Goal: Task Accomplishment & Management: Use online tool/utility

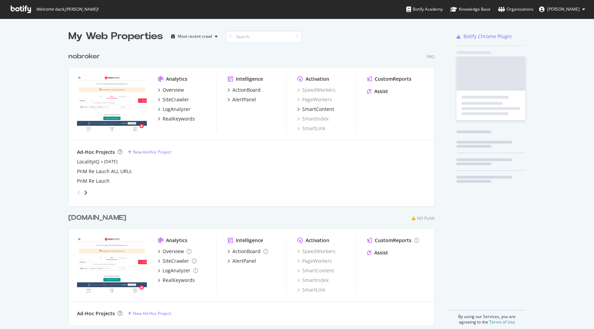
scroll to position [282, 372]
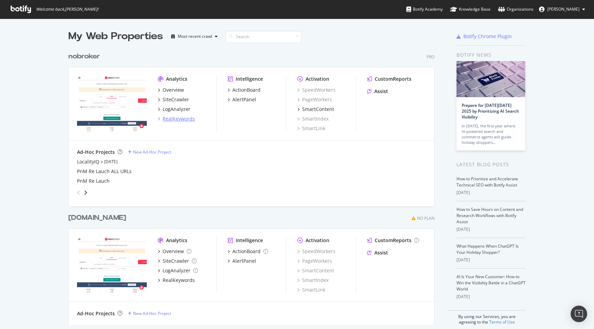
click at [176, 121] on div "RealKeywords" at bounding box center [179, 119] width 32 height 7
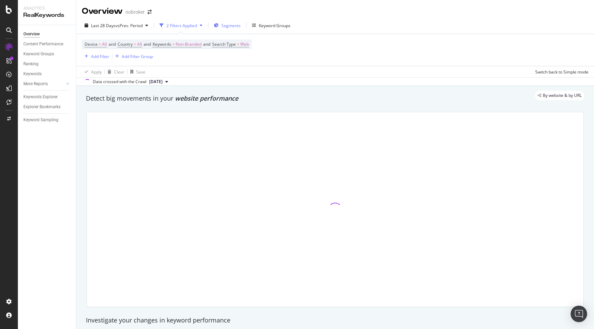
click at [226, 24] on span "Segments" at bounding box center [230, 26] width 19 height 6
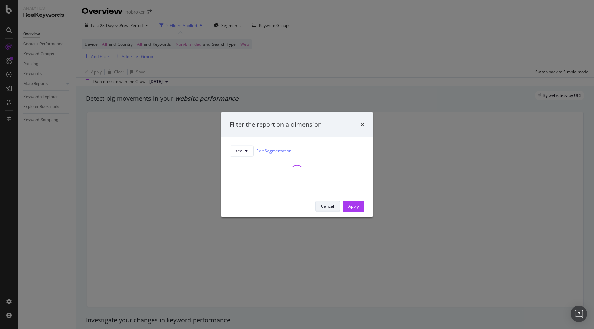
click at [326, 207] on div "Cancel" at bounding box center [327, 207] width 13 height 6
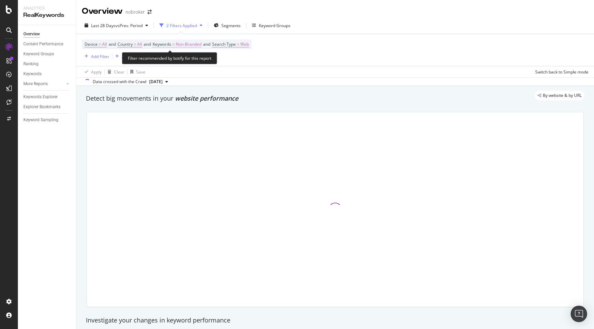
click at [192, 46] on span "Non-Branded" at bounding box center [189, 45] width 26 height 10
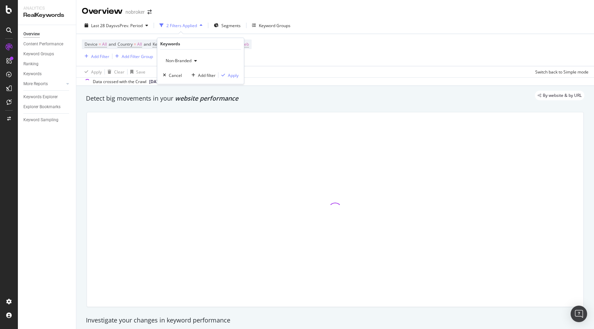
click at [182, 59] on span "Non-Branded" at bounding box center [177, 61] width 29 height 6
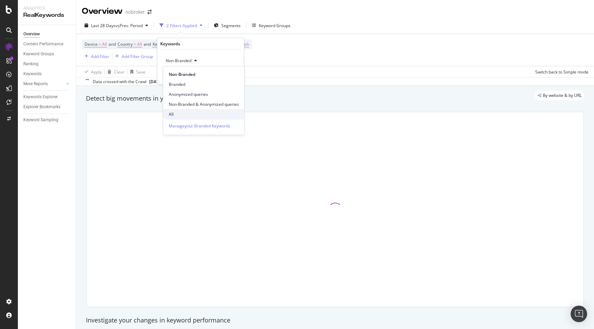
click at [174, 111] on span "All" at bounding box center [204, 114] width 70 height 6
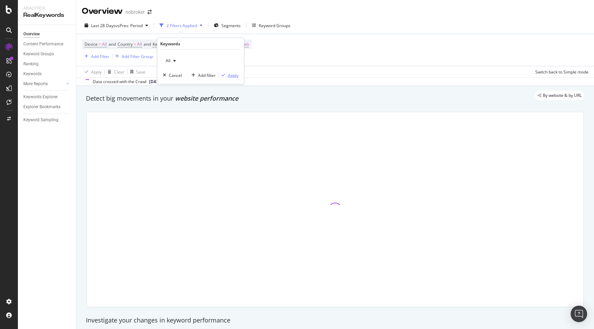
click at [235, 72] on div "Apply" at bounding box center [229, 75] width 20 height 6
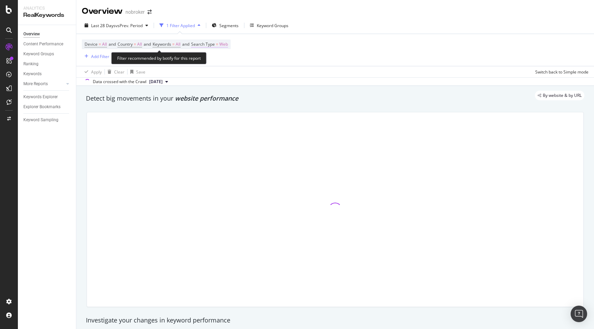
click at [228, 45] on span "Web" at bounding box center [223, 45] width 9 height 10
click at [209, 62] on span "Web" at bounding box center [208, 61] width 9 height 6
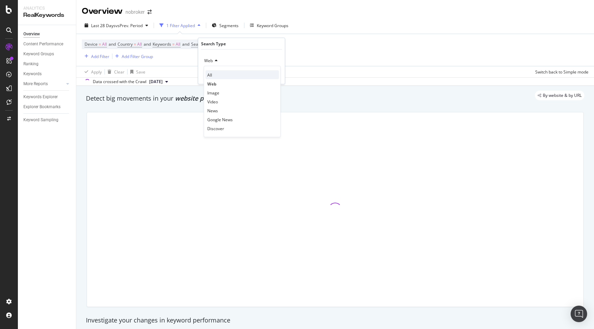
click at [211, 75] on span "All" at bounding box center [209, 75] width 5 height 6
click at [270, 75] on div "Apply" at bounding box center [274, 75] width 11 height 6
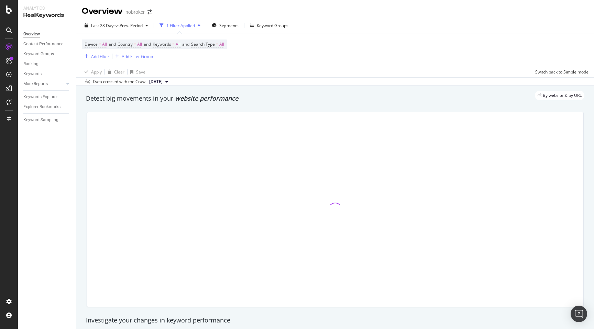
click at [266, 94] on div "By website & by URL" at bounding box center [332, 96] width 506 height 10
click at [231, 26] on span "Segments" at bounding box center [228, 26] width 19 height 6
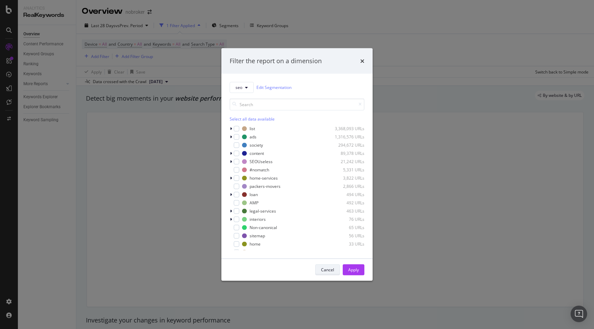
click at [326, 271] on div "Cancel" at bounding box center [327, 270] width 13 height 6
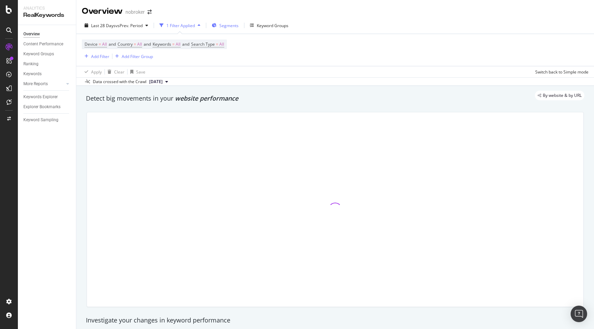
click at [232, 27] on span "Segments" at bounding box center [228, 26] width 19 height 6
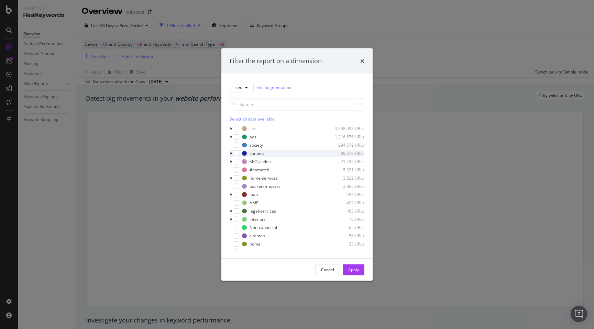
click at [231, 152] on icon "modal" at bounding box center [231, 153] width 2 height 4
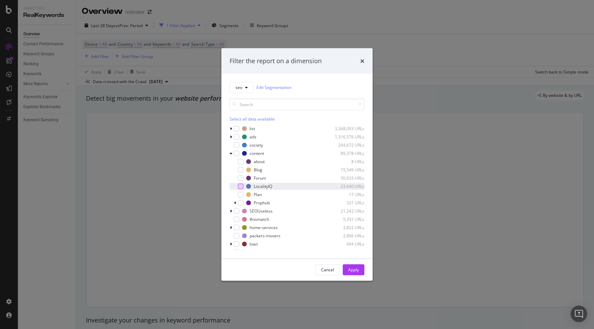
click at [242, 186] on div "modal" at bounding box center [241, 187] width 6 height 6
click at [349, 266] on div "Apply" at bounding box center [353, 270] width 11 height 10
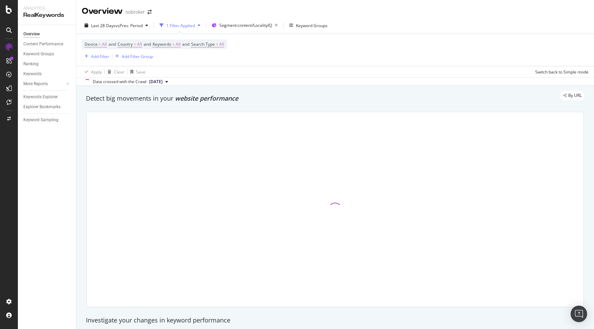
click at [360, 106] on div "Detect big movements in your website performance" at bounding box center [336, 99] width 506 height 16
click at [33, 73] on div "Keywords" at bounding box center [32, 73] width 18 height 7
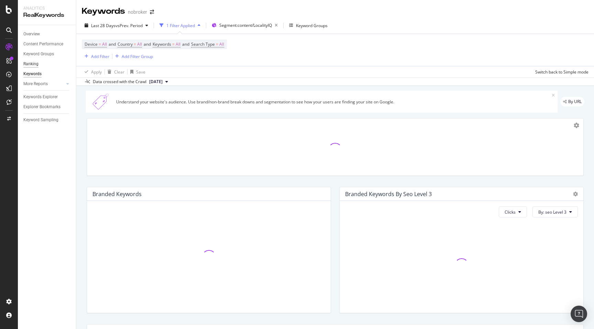
click at [31, 61] on div "Ranking" at bounding box center [30, 64] width 15 height 7
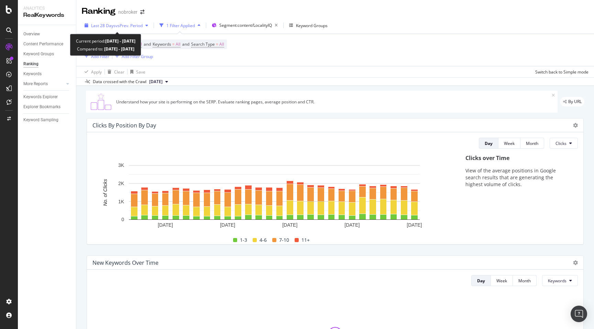
click at [128, 23] on span "vs Prev. Period" at bounding box center [129, 26] width 27 height 6
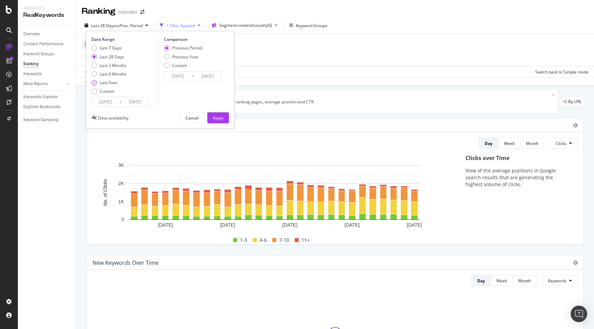
click at [113, 81] on div "Last Year" at bounding box center [109, 83] width 18 height 6
type input "2024/09/21"
type input "2023/09/22"
type input "2024/09/20"
click at [219, 119] on div "Apply" at bounding box center [218, 118] width 11 height 6
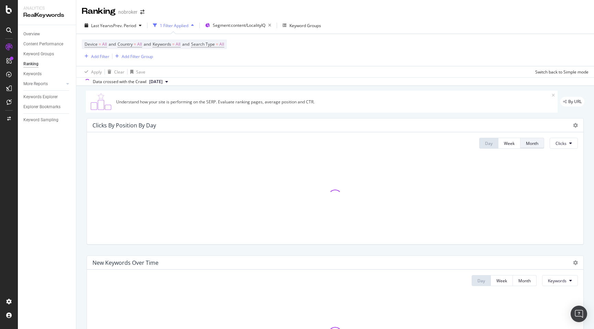
click at [534, 144] on div "Month" at bounding box center [532, 144] width 12 height 6
click at [83, 250] on div "Clicks By Position By Month Day Week Month Clicks" at bounding box center [336, 182] width 506 height 138
click at [519, 282] on div "Month" at bounding box center [525, 281] width 12 height 6
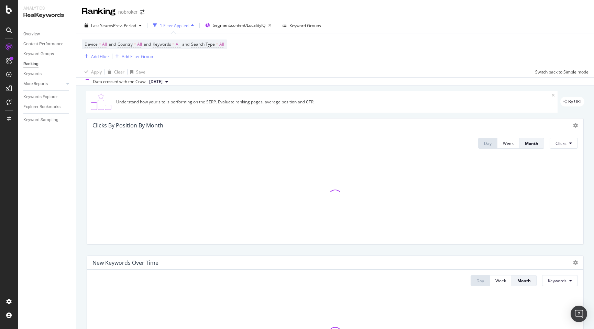
click at [83, 187] on div "Clicks By Position By Month Day Week Month Clicks" at bounding box center [336, 182] width 506 height 138
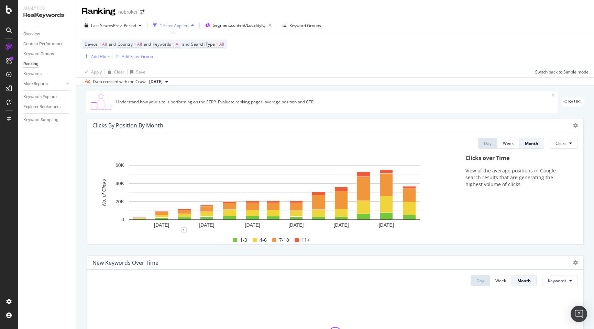
click at [406, 248] on div "Clicks By Position By Month Day Week Month Clicks Hold CMD (⌘) while clicking t…" at bounding box center [336, 182] width 506 height 138
click at [571, 144] on icon at bounding box center [570, 143] width 3 height 4
click at [461, 248] on div "Clicks By Position By Month Day Week Month Clicks Hold CMD (⌘) while clicking t…" at bounding box center [336, 182] width 506 height 138
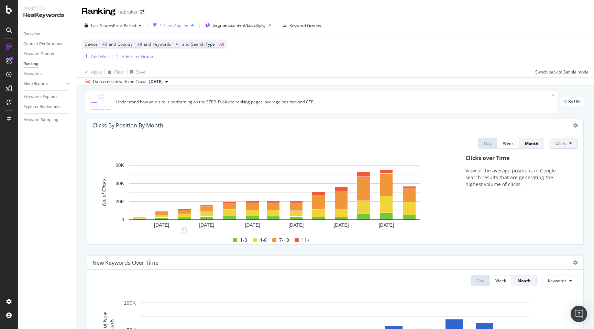
click at [570, 144] on icon at bounding box center [570, 143] width 3 height 4
click at [567, 151] on div "Rankings" at bounding box center [569, 156] width 37 height 13
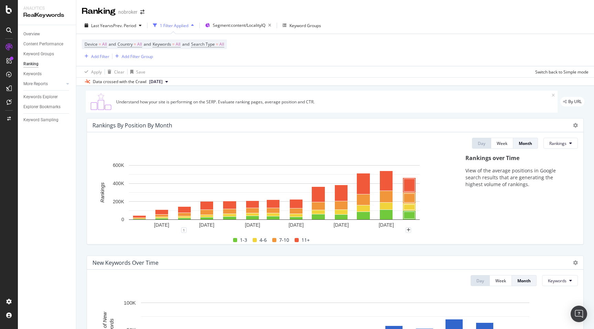
click at [446, 250] on div "New Keywords Over Time Day Week Month Keywords Hold CMD (⌘) while clicking to f…" at bounding box center [336, 319] width 506 height 138
click at [412, 115] on div "Rankings By Position By Month Day Week Month Rankings Hold CMD (⌘) while clicki…" at bounding box center [336, 182] width 506 height 138
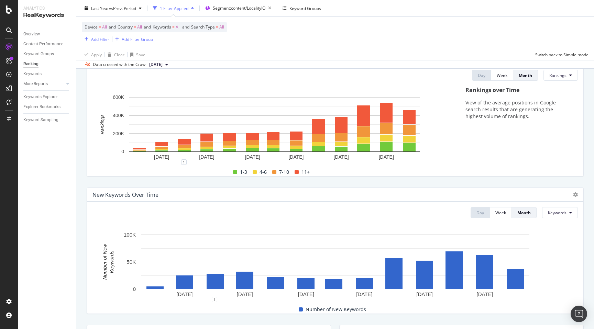
scroll to position [71, 0]
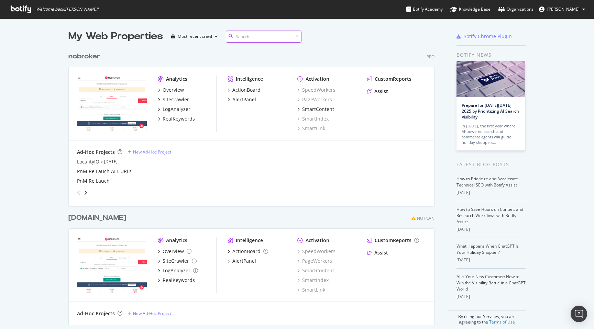
scroll to position [282, 372]
click at [178, 119] on div "RealKeywords" at bounding box center [179, 119] width 32 height 7
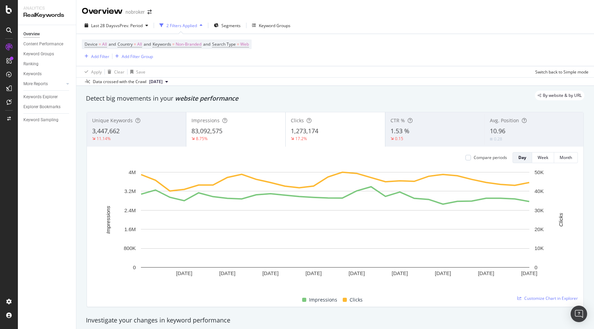
click at [420, 93] on div "By website & by URL" at bounding box center [332, 96] width 506 height 10
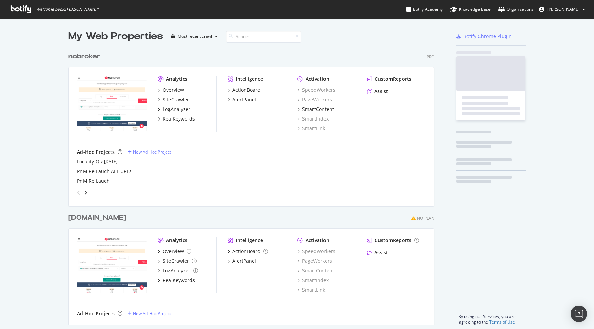
scroll to position [282, 372]
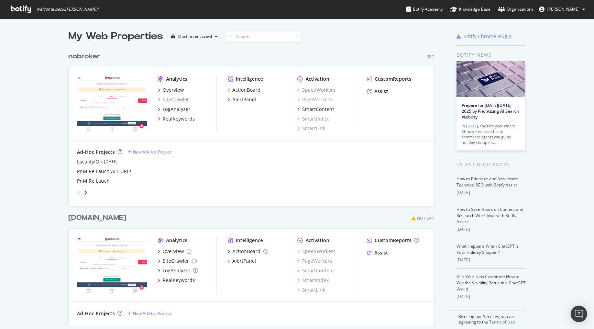
click at [177, 102] on div "SiteCrawler" at bounding box center [176, 99] width 26 height 7
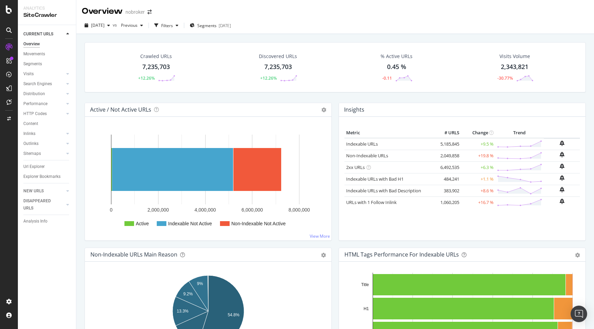
click at [217, 20] on div "2025 Sep. 1st vs Previous Filters Segments 2025-09-03" at bounding box center [335, 25] width 518 height 17
click at [217, 24] on span "Segments" at bounding box center [206, 26] width 19 height 6
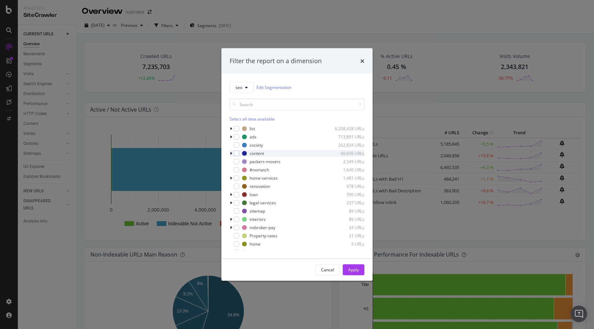
click at [232, 155] on div "modal" at bounding box center [232, 153] width 4 height 7
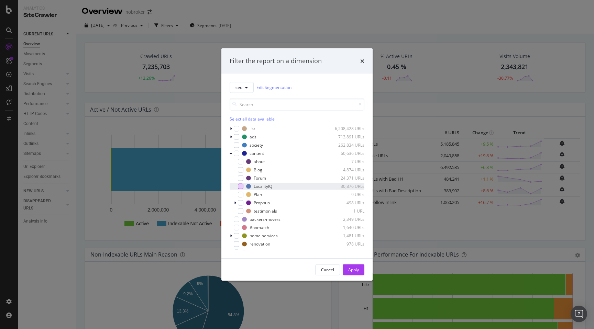
click at [241, 186] on div "modal" at bounding box center [241, 187] width 6 height 6
click at [357, 269] on div "Apply" at bounding box center [353, 270] width 11 height 6
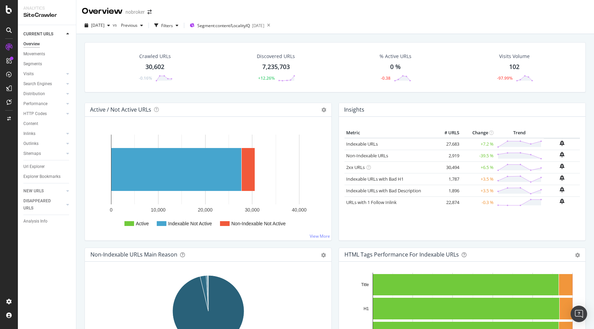
click at [79, 109] on div "Crawled URLs 30,602 -0.16% Discovered URLs 7,235,703 +12.26% % Active URLs 0 % …" at bounding box center [335, 198] width 518 height 329
click at [80, 116] on div "Crawled URLs 30,602 -0.16% Discovered URLs 7,235,703 +12.26% % Active URLs 0 % …" at bounding box center [335, 198] width 518 height 329
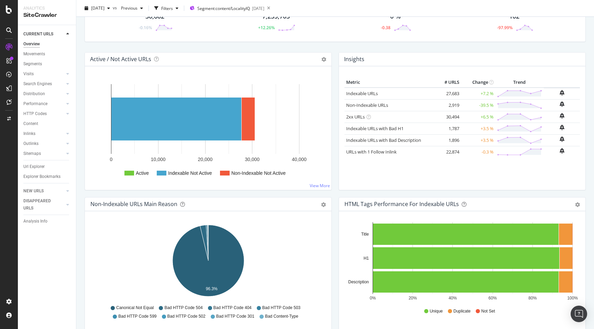
scroll to position [48, 0]
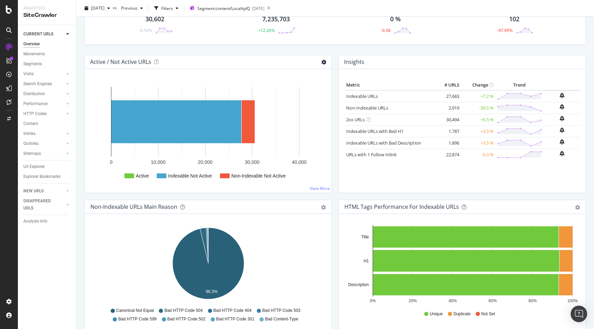
click at [325, 63] on icon at bounding box center [324, 62] width 5 height 5
click at [291, 102] on span "Table" at bounding box center [301, 99] width 62 height 9
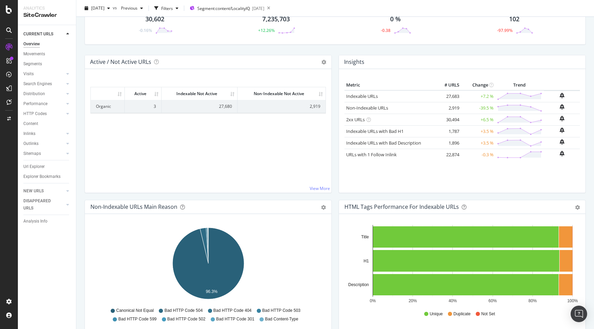
click at [80, 140] on div "Crawled URLs 30,602 -0.16% Discovered URLs 7,235,703 +12.26% % Active URLs 0 % …" at bounding box center [335, 150] width 518 height 329
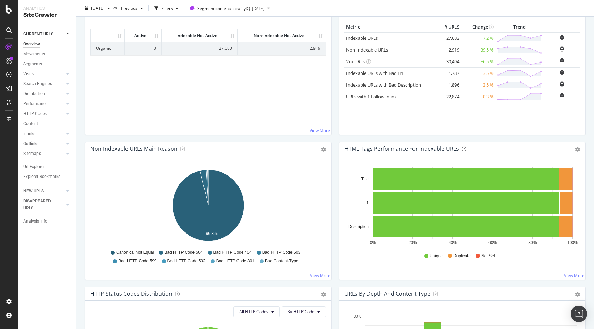
scroll to position [109, 0]
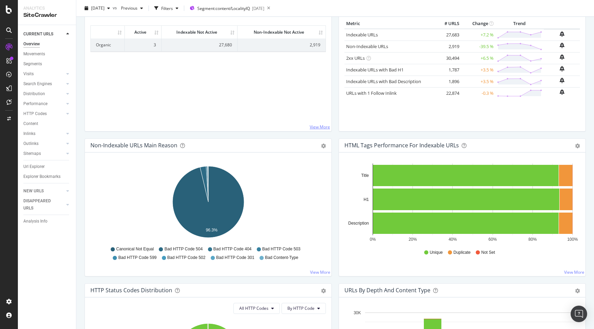
click at [324, 126] on link "View More" at bounding box center [320, 127] width 20 height 6
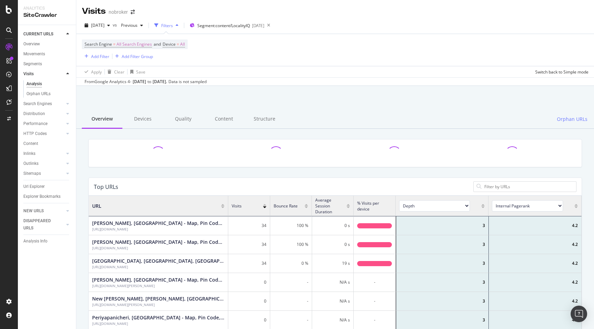
scroll to position [206, 493]
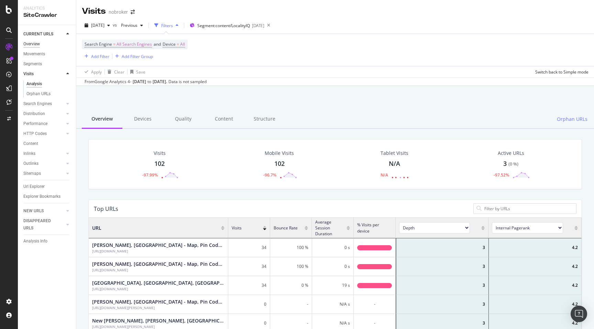
click at [33, 42] on div "Overview" at bounding box center [31, 44] width 17 height 7
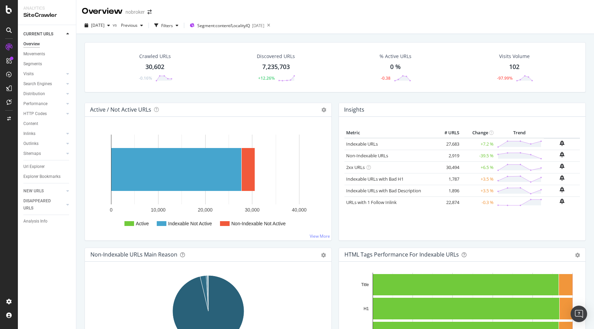
click at [159, 63] on div "30,602" at bounding box center [154, 67] width 19 height 9
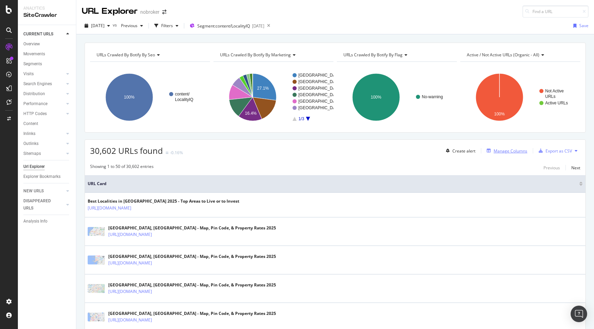
click at [509, 151] on div "Manage Columns" at bounding box center [511, 151] width 34 height 6
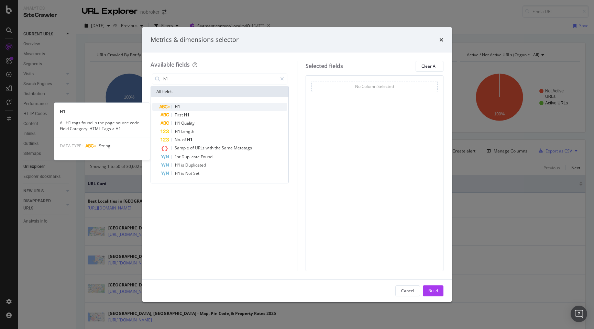
type input "h1"
click at [177, 105] on span "H1" at bounding box center [178, 107] width 6 height 6
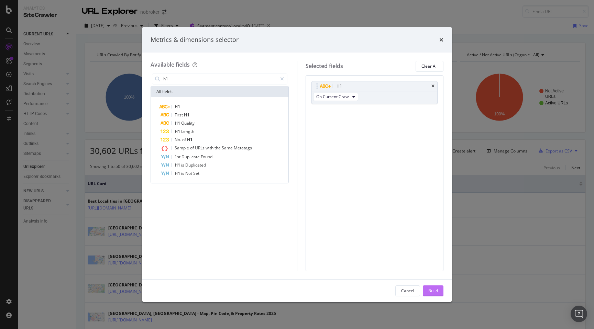
click at [428, 288] on div "Build" at bounding box center [433, 291] width 10 height 10
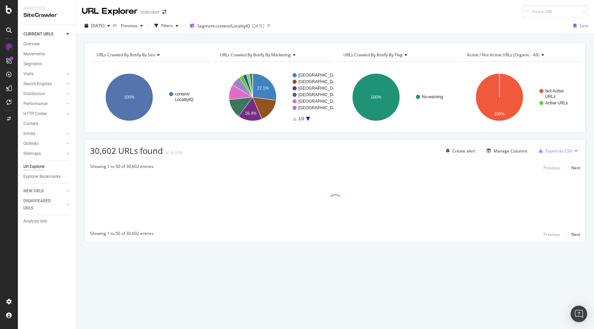
click at [82, 152] on div "URLs Crawled By Botify By seo Chart (by Value) Table Expand Export as CSV Expor…" at bounding box center [335, 155] width 518 height 224
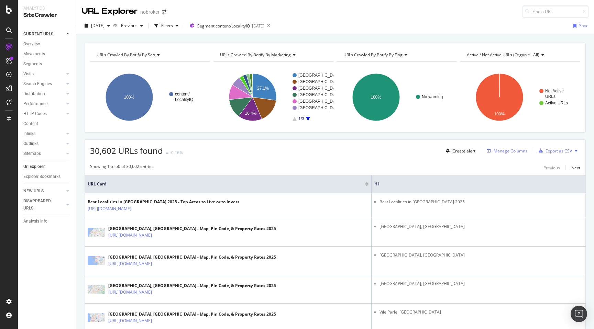
click at [519, 149] on div "Manage Columns" at bounding box center [511, 151] width 34 height 6
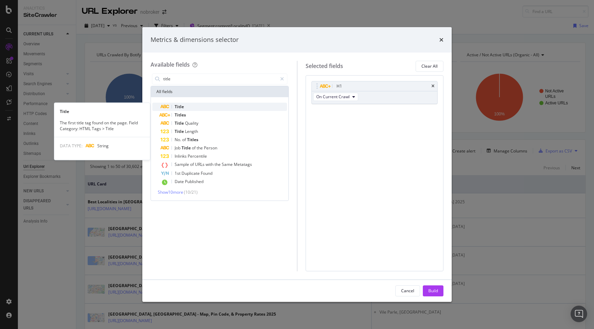
type input "title"
click at [182, 105] on span "Title" at bounding box center [179, 107] width 9 height 6
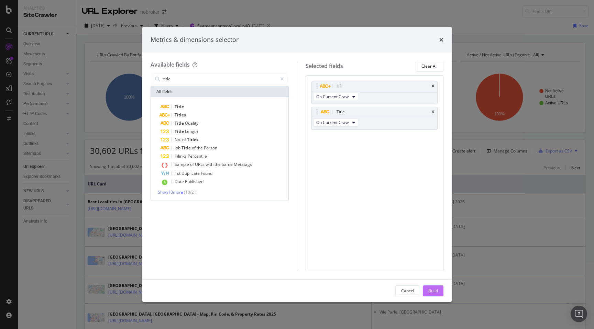
click at [431, 289] on div "Build" at bounding box center [433, 291] width 10 height 6
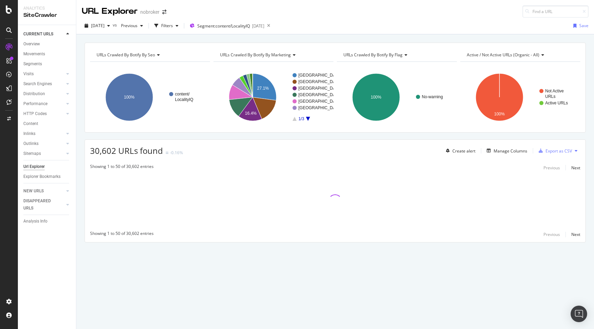
click at [79, 205] on div "URLs Crawled By Botify By seo Chart (by Value) Table Expand Export as CSV Expor…" at bounding box center [335, 155] width 518 height 224
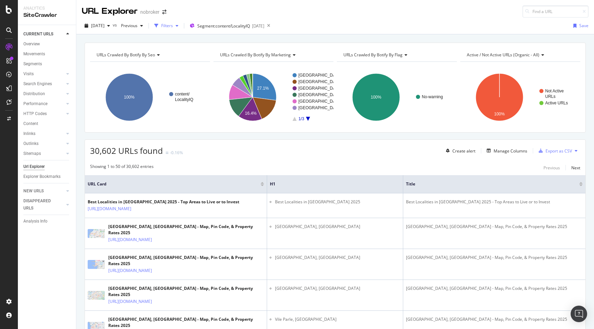
click at [173, 26] on div "Filters" at bounding box center [167, 26] width 12 height 6
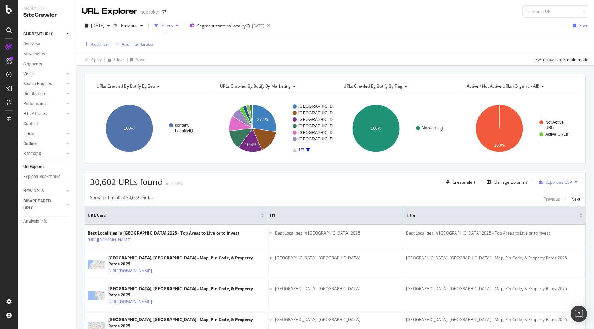
click at [98, 43] on div "Add Filter" at bounding box center [100, 44] width 18 height 6
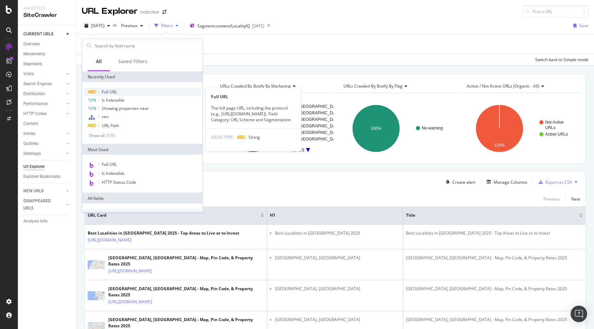
click at [110, 91] on span "Full URL" at bounding box center [109, 92] width 15 height 6
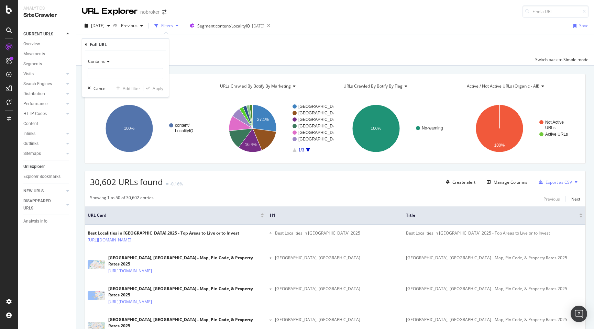
click at [102, 62] on span "Contains" at bounding box center [96, 61] width 17 height 6
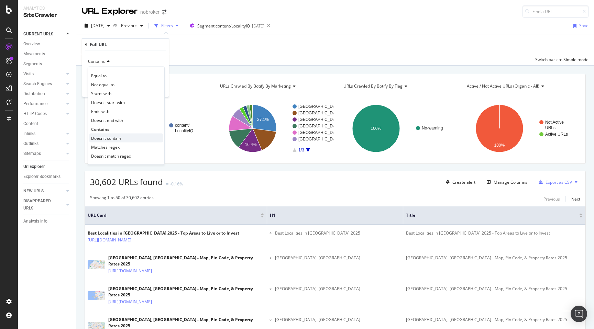
click at [106, 138] on span "Doesn't contain" at bounding box center [106, 138] width 30 height 6
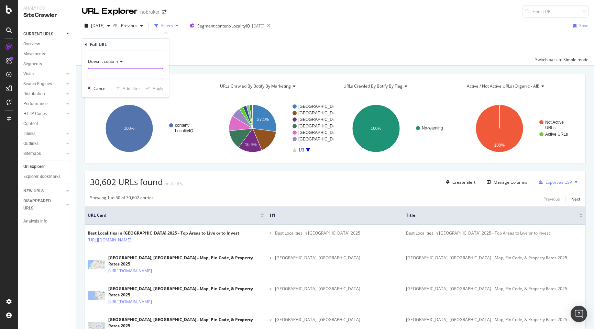
click at [109, 78] on input "text" at bounding box center [125, 73] width 75 height 11
type input "-liqct"
click at [154, 88] on div "Apply" at bounding box center [158, 88] width 11 height 6
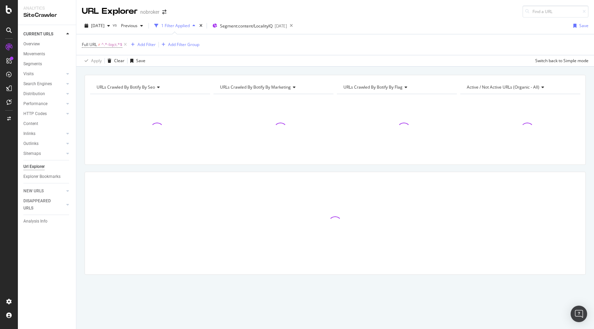
click at [83, 108] on div "URLs Crawled By Botify By seo Chart (by Value) Table Expand Export as CSV Expor…" at bounding box center [335, 187] width 518 height 224
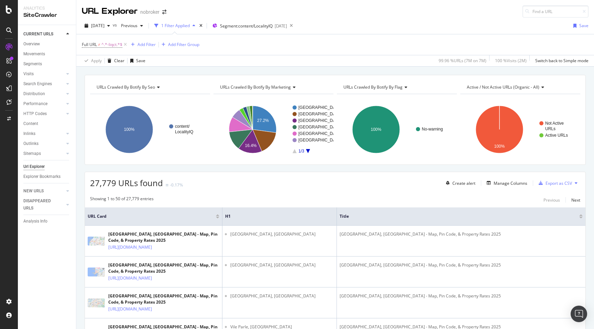
click at [559, 183] on div "Export as CSV" at bounding box center [559, 184] width 26 height 6
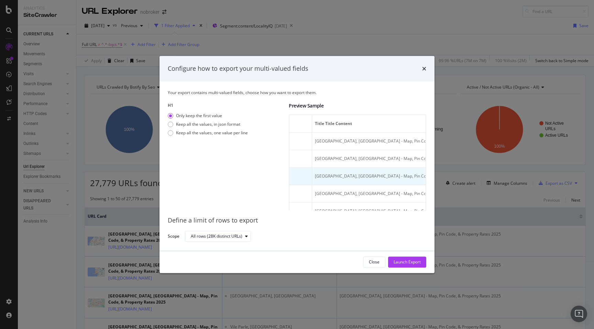
scroll to position [0, 197]
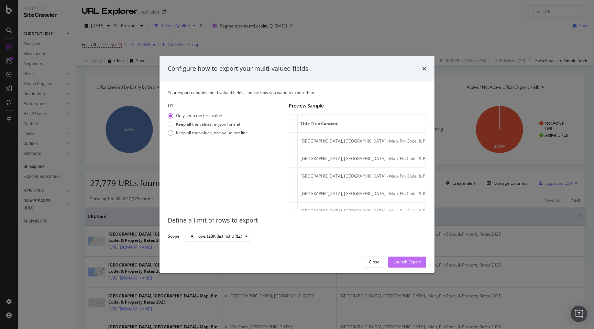
click at [403, 264] on div "Launch Export" at bounding box center [407, 262] width 27 height 6
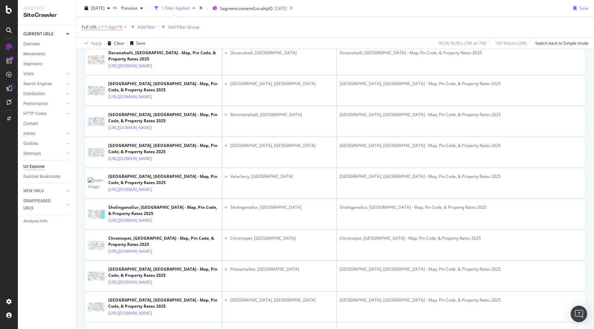
scroll to position [1064, 0]
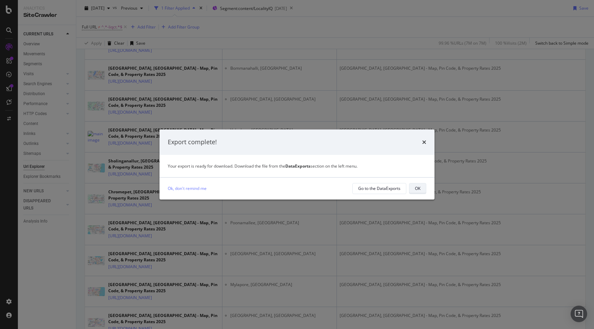
click at [412, 187] on button "OK" at bounding box center [417, 188] width 17 height 11
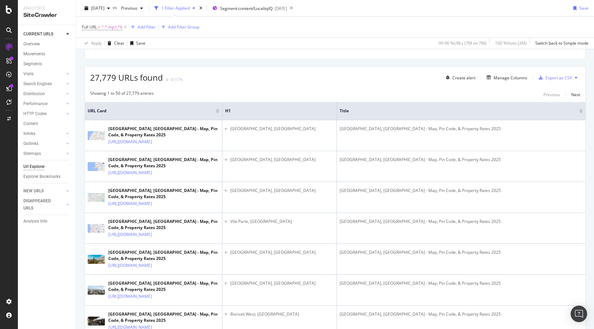
scroll to position [96, 0]
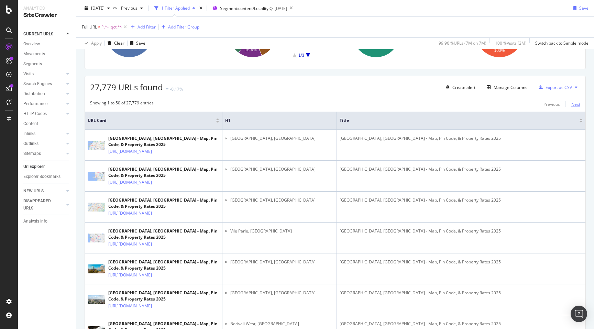
click at [573, 104] on div "Next" at bounding box center [576, 104] width 9 height 6
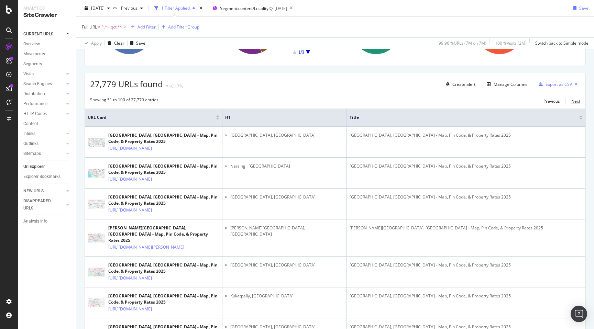
scroll to position [140, 0]
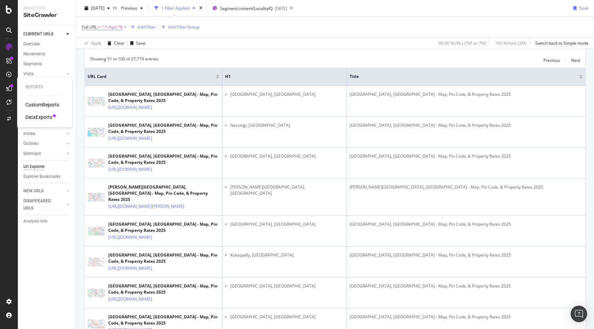
click at [38, 118] on div "DataExports" at bounding box center [38, 117] width 27 height 7
